Goal: Transaction & Acquisition: Book appointment/travel/reservation

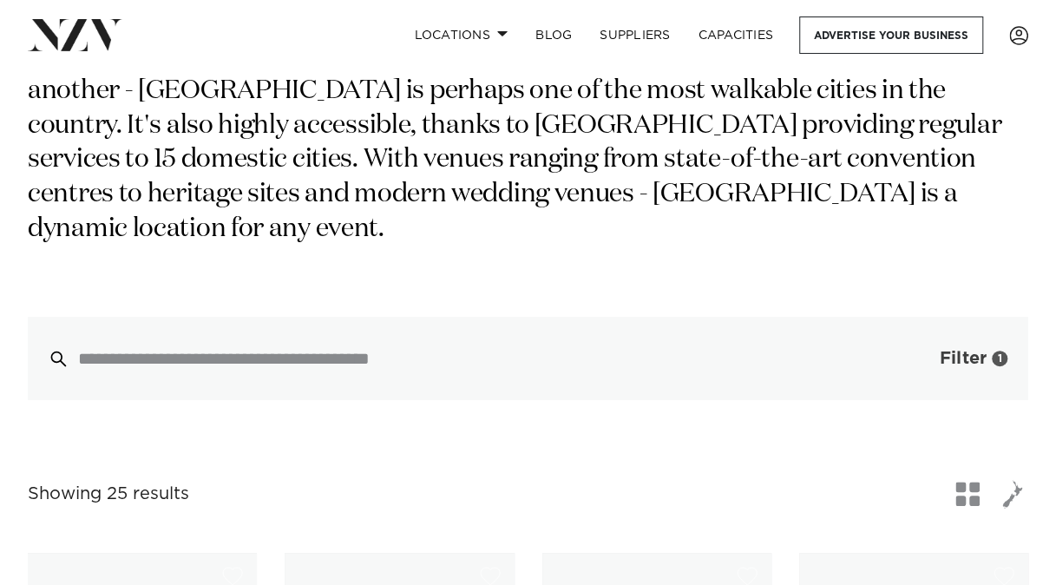
click at [957, 350] on span "Filter" at bounding box center [963, 358] width 47 height 17
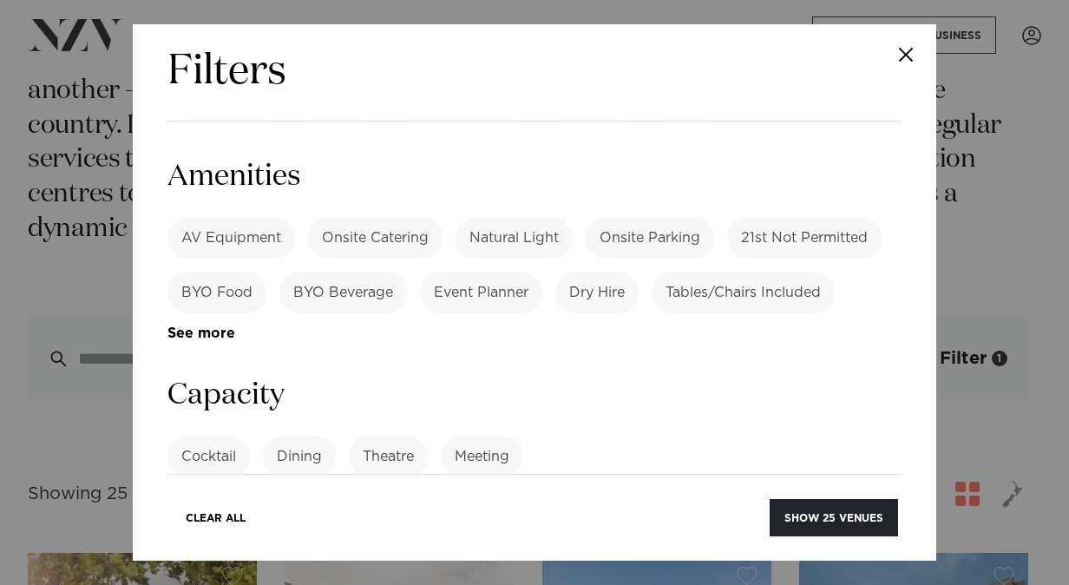
scroll to position [1187, 0]
click at [298, 435] on label "Dining" at bounding box center [299, 456] width 73 height 42
click at [318, 497] on input "number" at bounding box center [534, 520] width 734 height 47
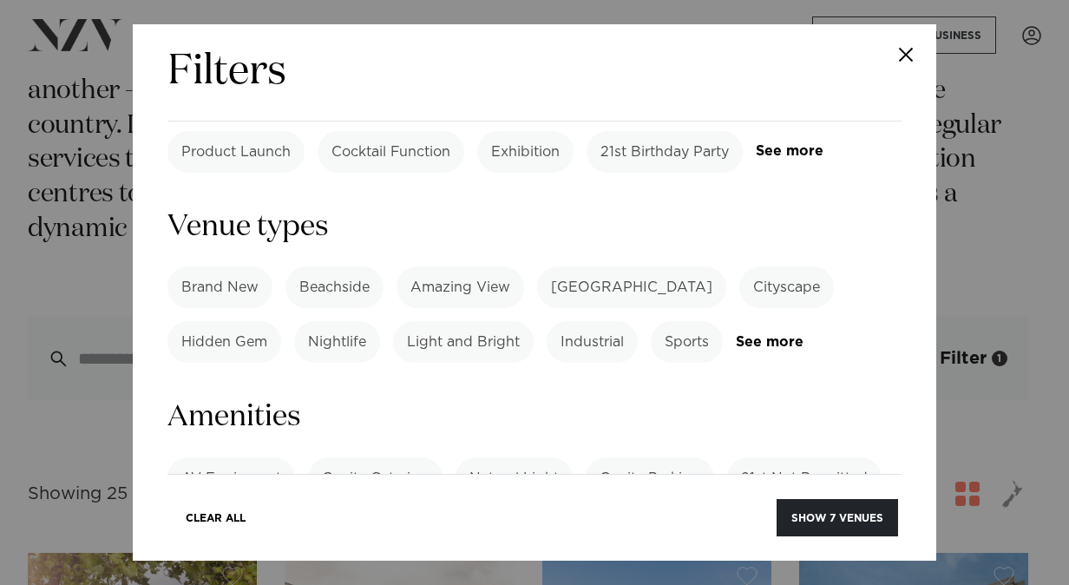
scroll to position [944, 0]
type input "***"
click at [410, 459] on label "Onsite Catering" at bounding box center [375, 480] width 134 height 42
click at [252, 459] on label "AV Equipment" at bounding box center [231, 480] width 128 height 42
click at [791, 514] on label "Tables/Chairs Included" at bounding box center [743, 535] width 183 height 42
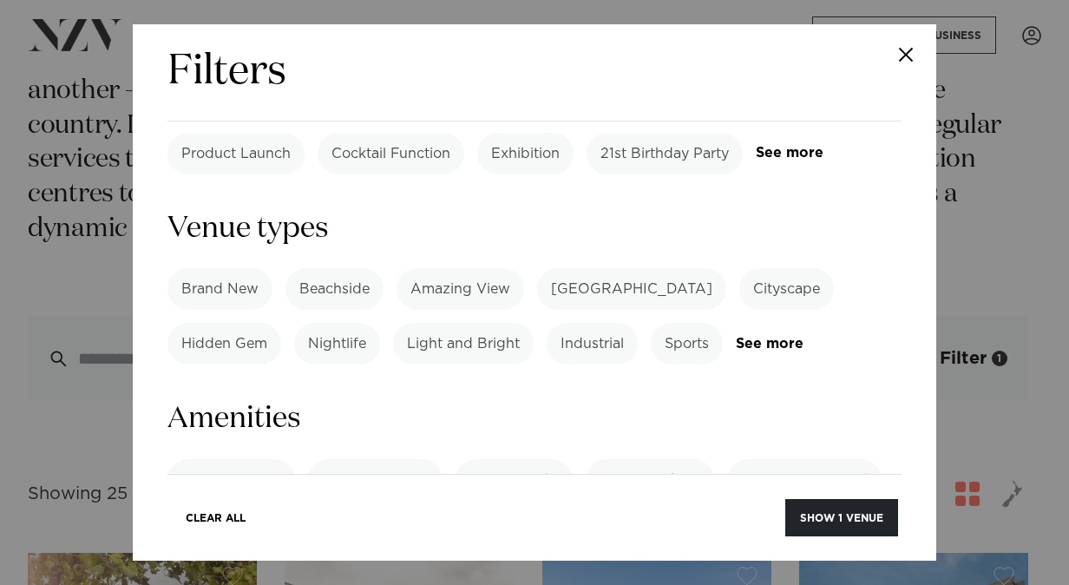
click at [655, 459] on label "Onsite Parking" at bounding box center [650, 480] width 128 height 42
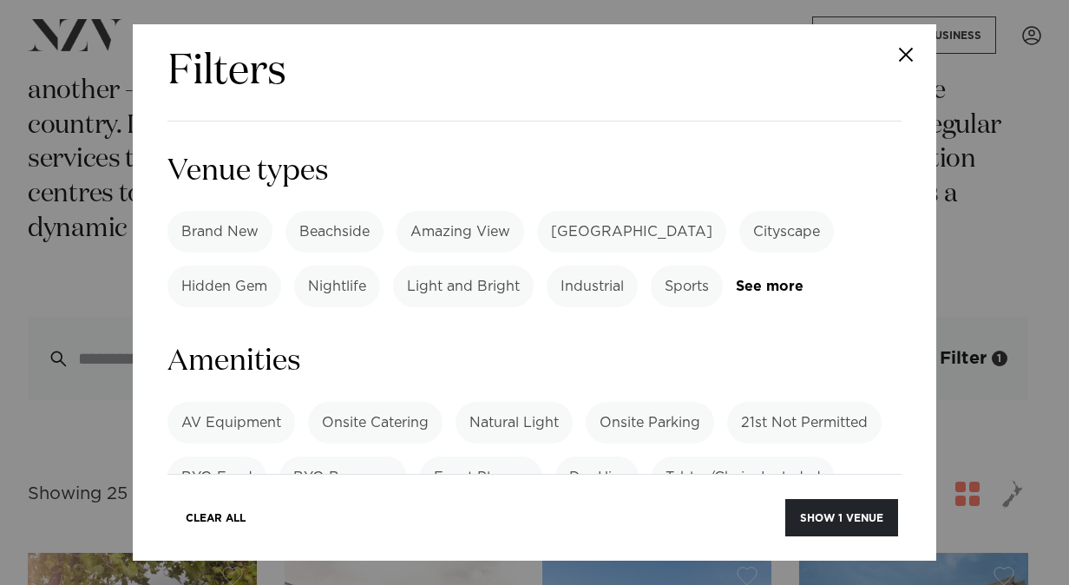
scroll to position [1008, 0]
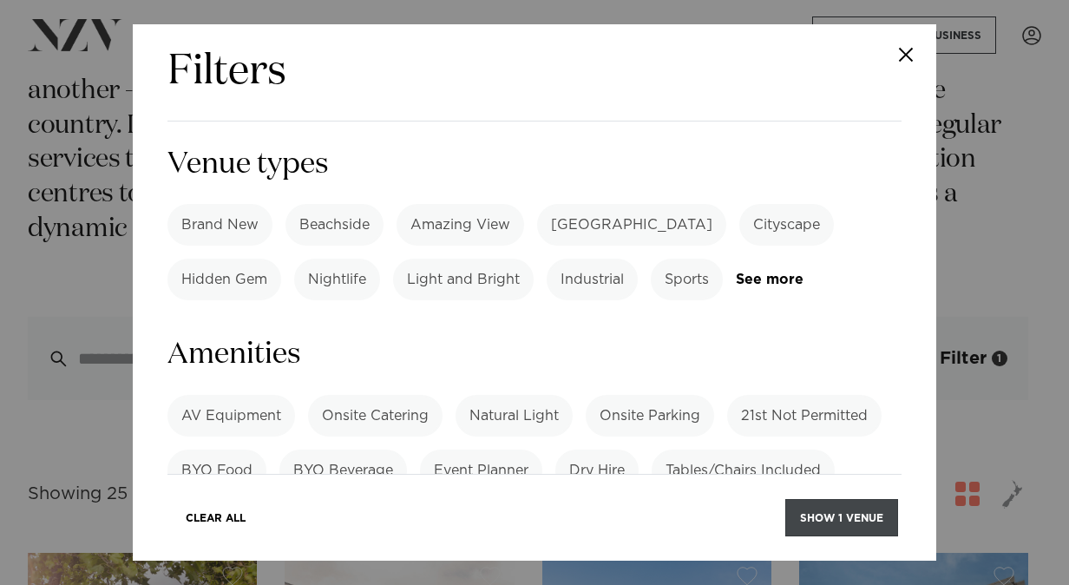
click at [856, 508] on button "Show 1 venue" at bounding box center [841, 517] width 113 height 37
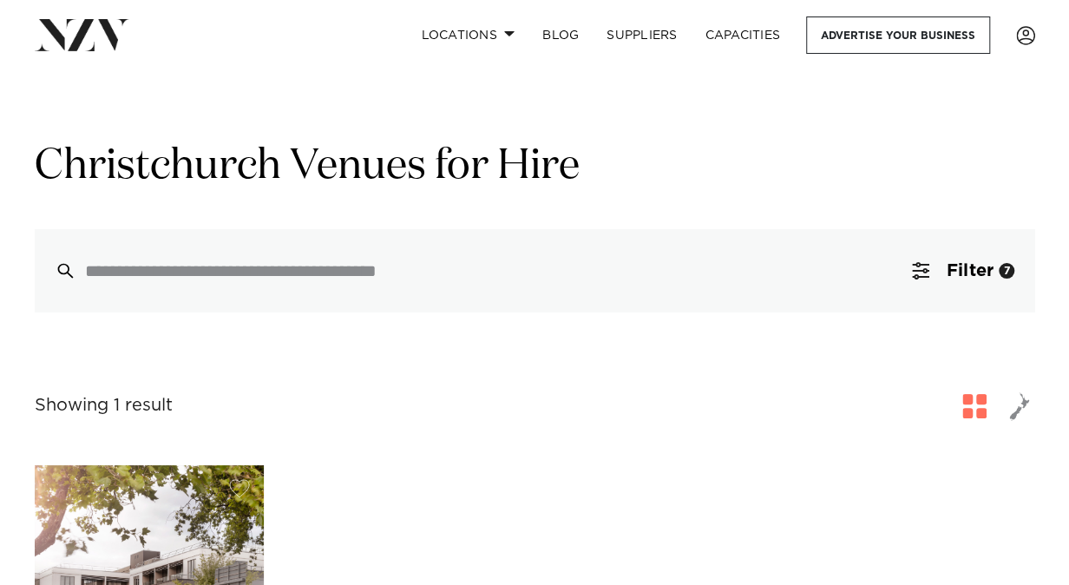
scroll to position [16, 0]
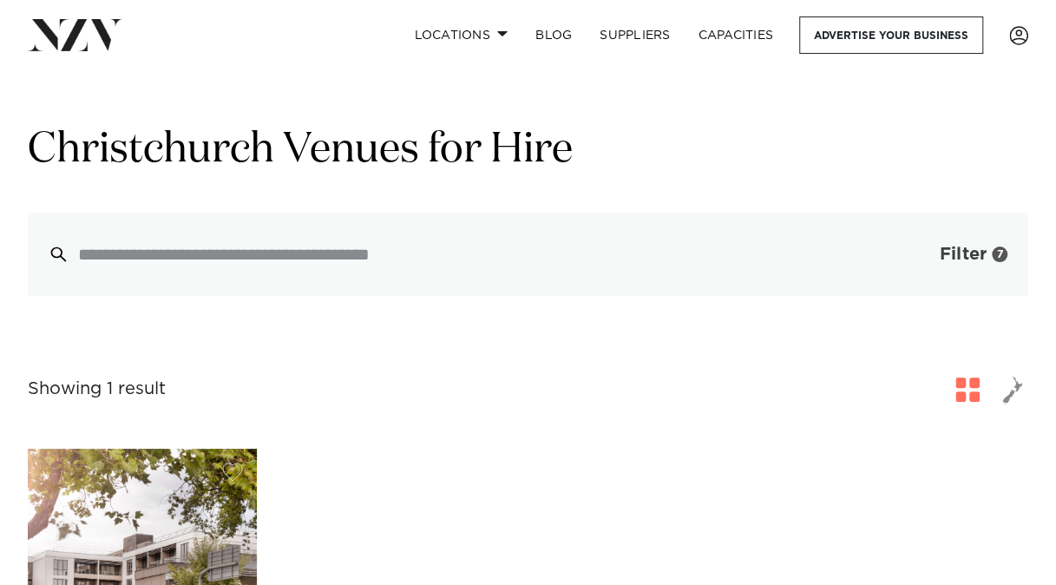
click at [972, 259] on span "Filter" at bounding box center [963, 254] width 47 height 17
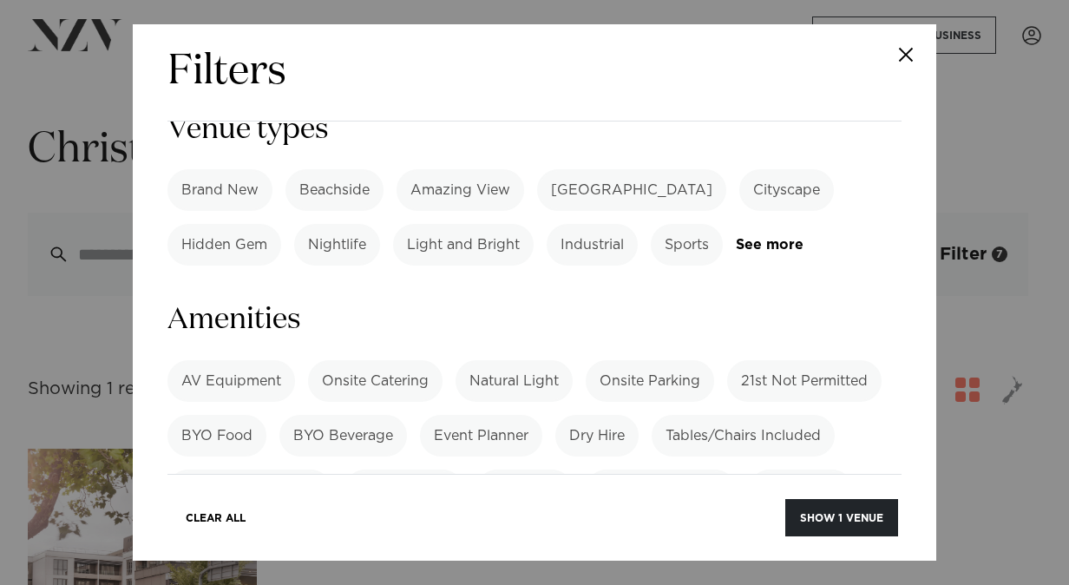
scroll to position [1091, 0]
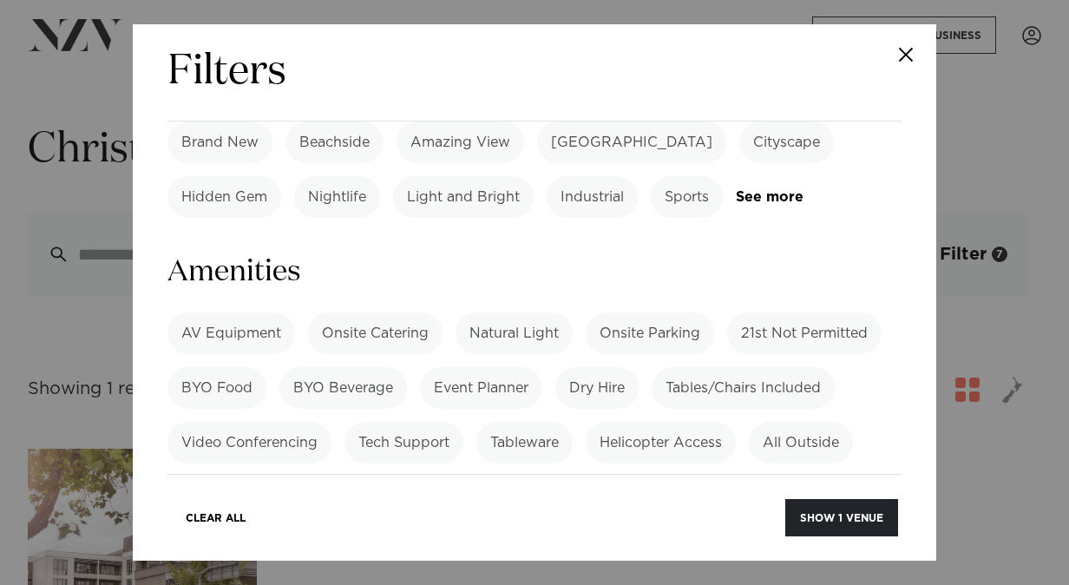
click at [260, 312] on label "AV Equipment" at bounding box center [231, 333] width 128 height 42
click at [748, 367] on label "Tables/Chairs Included" at bounding box center [743, 388] width 183 height 42
click at [660, 312] on label "Onsite Parking" at bounding box center [650, 333] width 128 height 42
click at [835, 519] on button "Show 4 venues" at bounding box center [837, 517] width 122 height 37
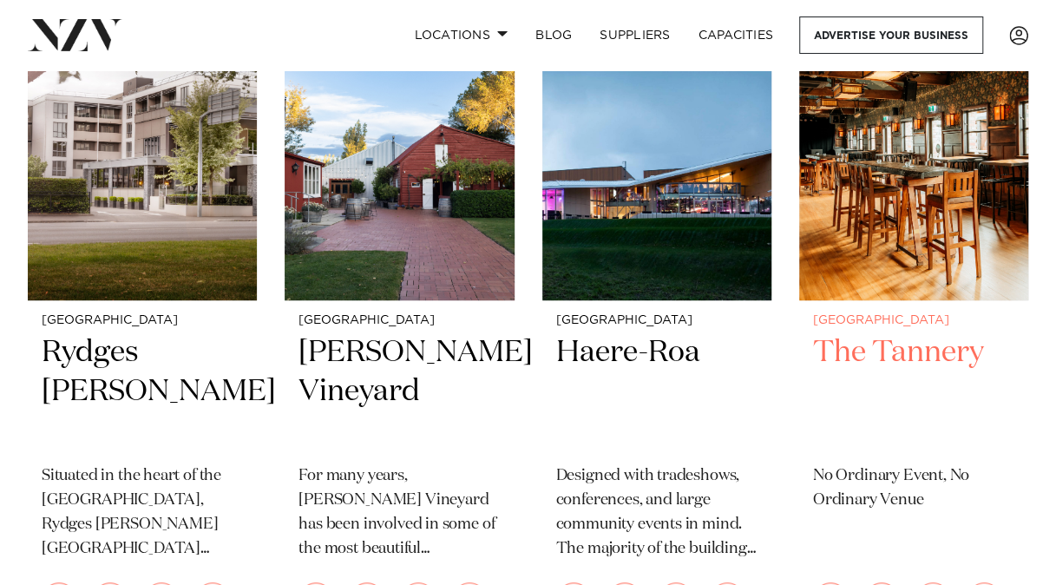
scroll to position [454, 0]
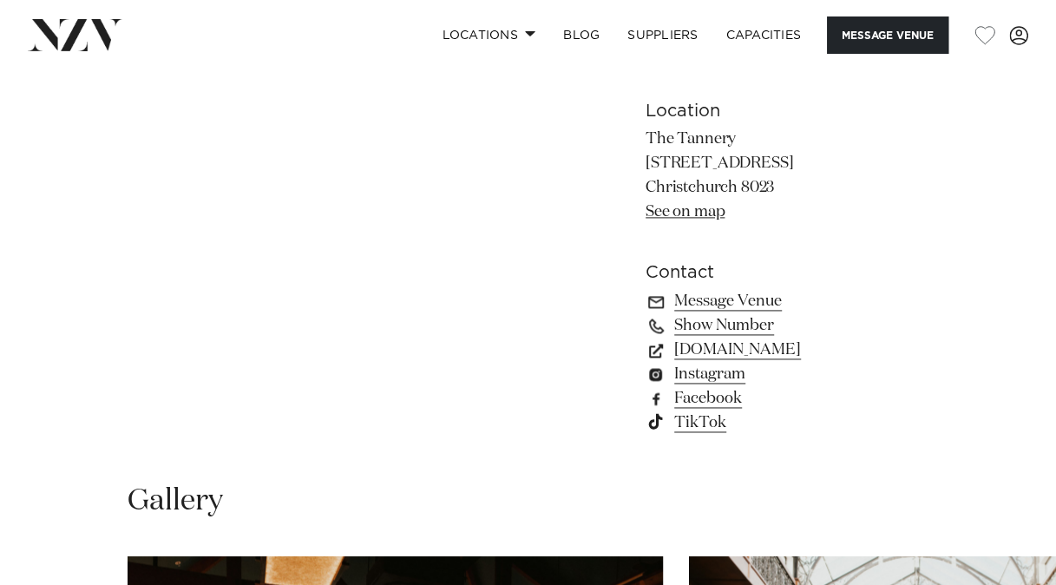
scroll to position [1033, 0]
click at [777, 347] on link "thetannery.co.nz" at bounding box center [787, 350] width 283 height 24
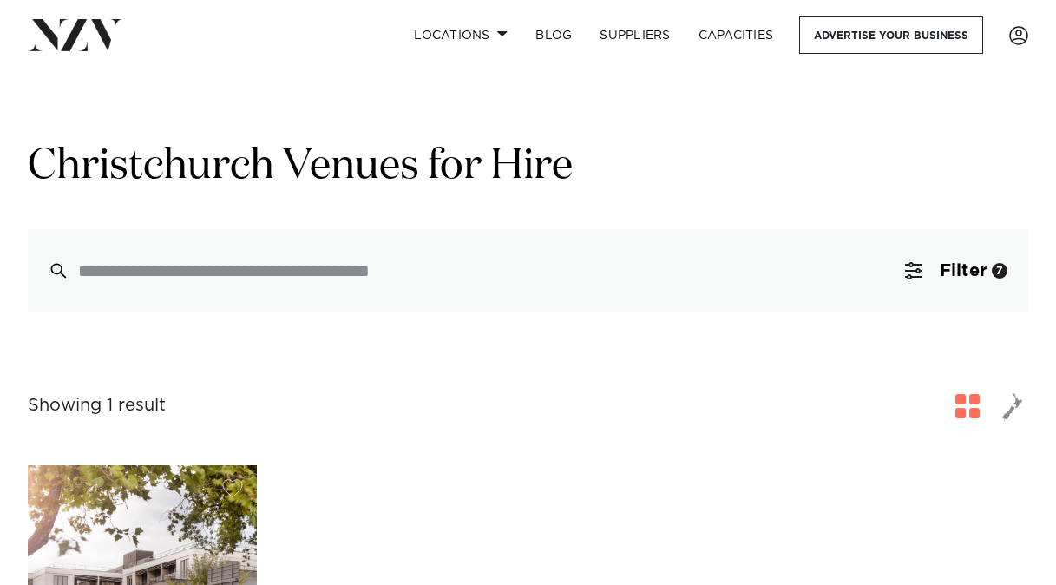
scroll to position [16, 0]
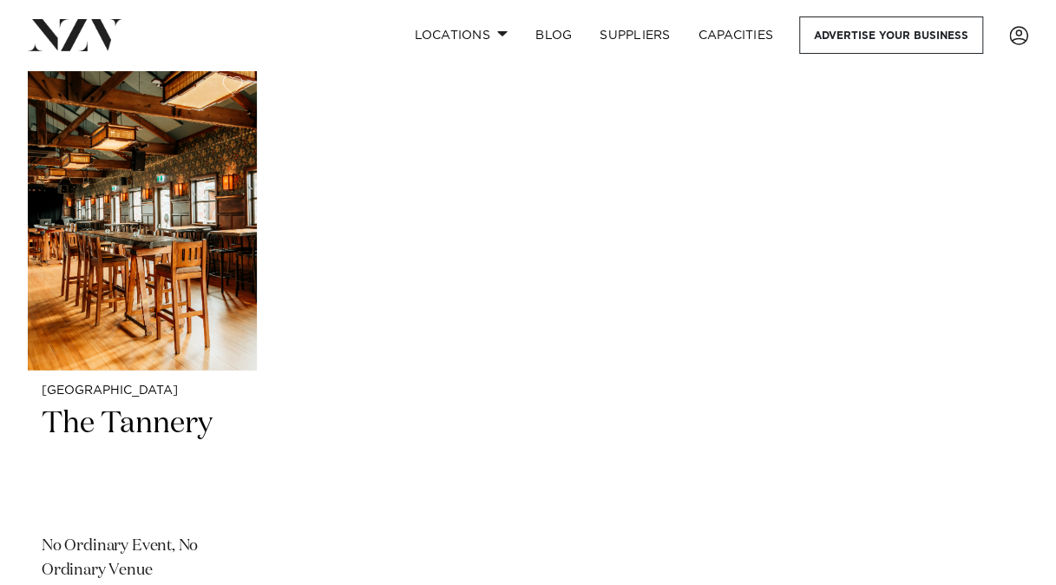
scroll to position [4850, 0]
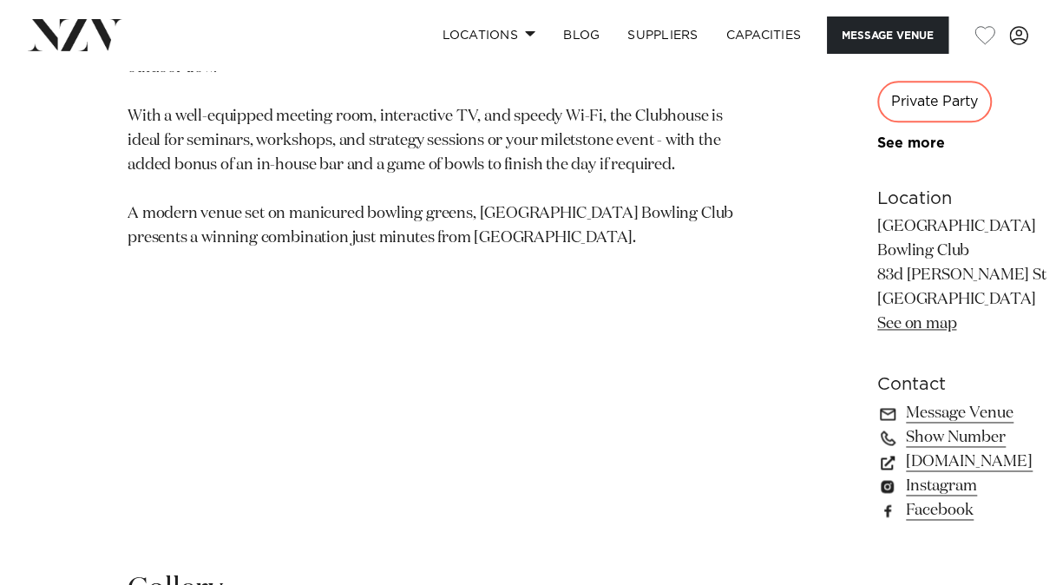
scroll to position [1072, 0]
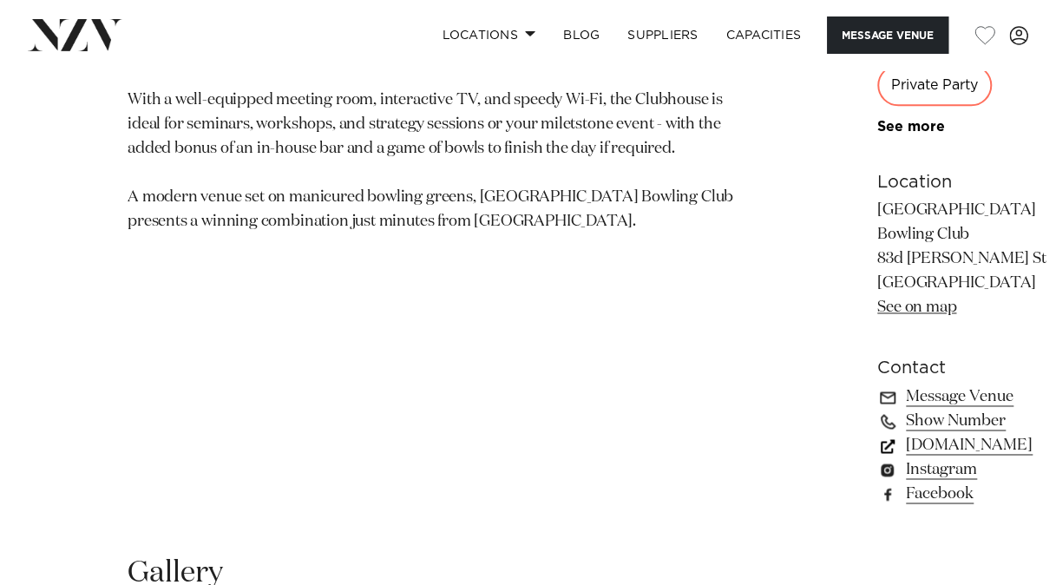
click at [877, 436] on link "[DOMAIN_NAME]" at bounding box center [971, 445] width 188 height 24
